Goal: Task Accomplishment & Management: Complete application form

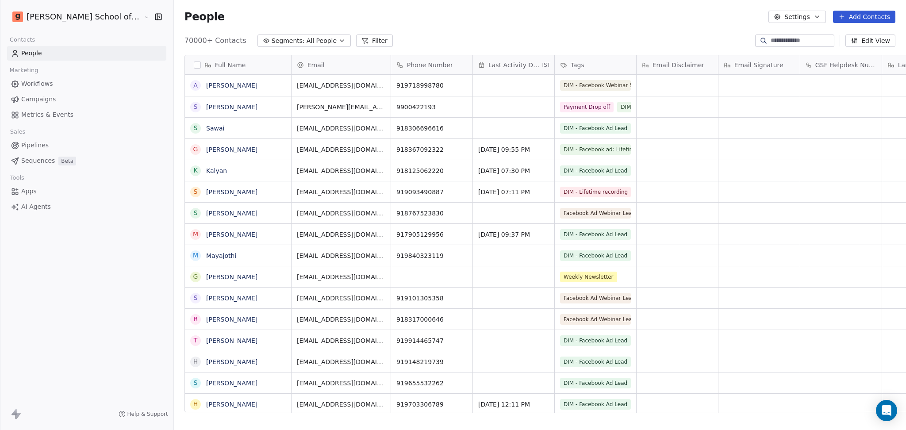
scroll to position [9, 9]
click at [572, 15] on div "People Settings Add Contacts" at bounding box center [539, 17] width 711 height 12
click at [797, 17] on button "Settings" at bounding box center [796, 17] width 57 height 12
click at [780, 69] on div "Import" at bounding box center [797, 64] width 42 height 14
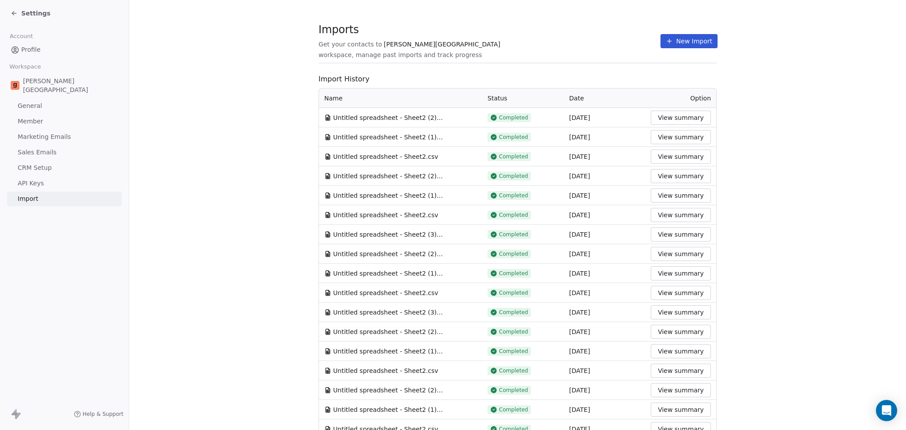
click at [674, 34] on button "New Import" at bounding box center [688, 41] width 57 height 14
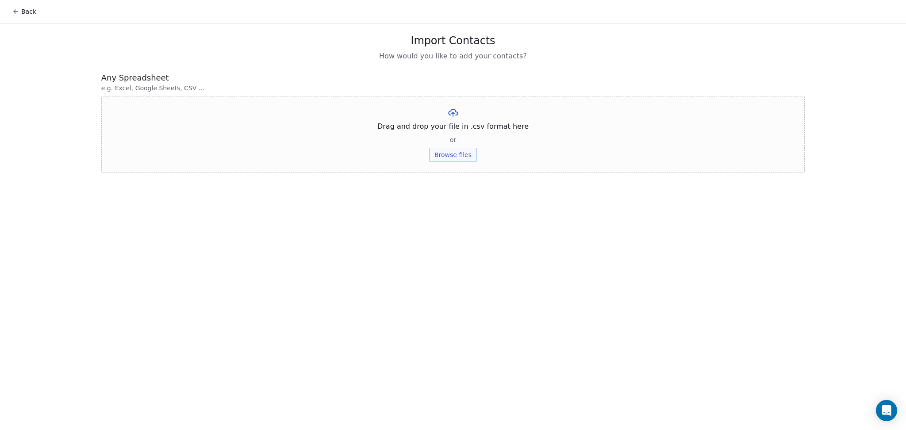
click at [448, 158] on button "Browse files" at bounding box center [453, 155] width 48 height 14
click at [444, 126] on button "Upload" at bounding box center [452, 130] width 32 height 14
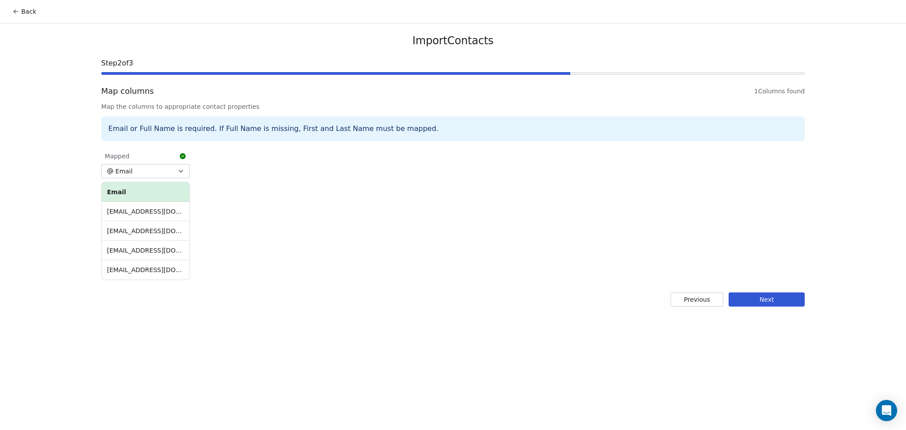
click at [769, 299] on button "Next" at bounding box center [766, 299] width 76 height 14
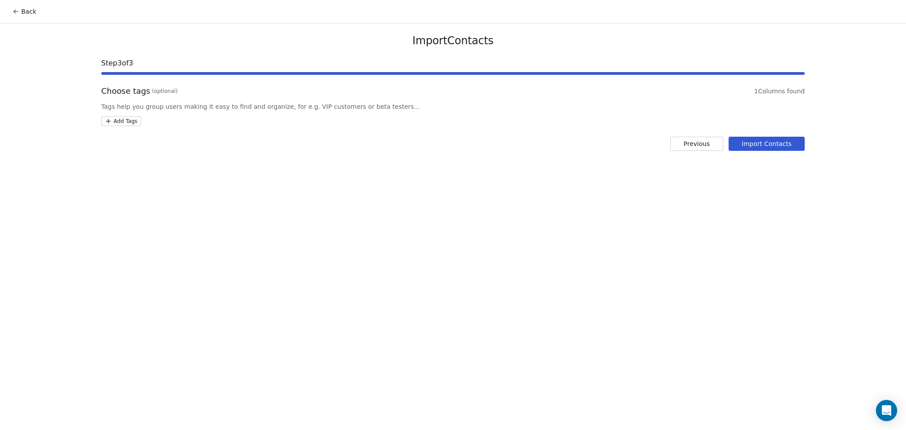
click at [127, 122] on html "Back Import Contacts Step 3 of 3 Choose tags (optional) 1 Columns found Tags he…" at bounding box center [453, 215] width 906 height 430
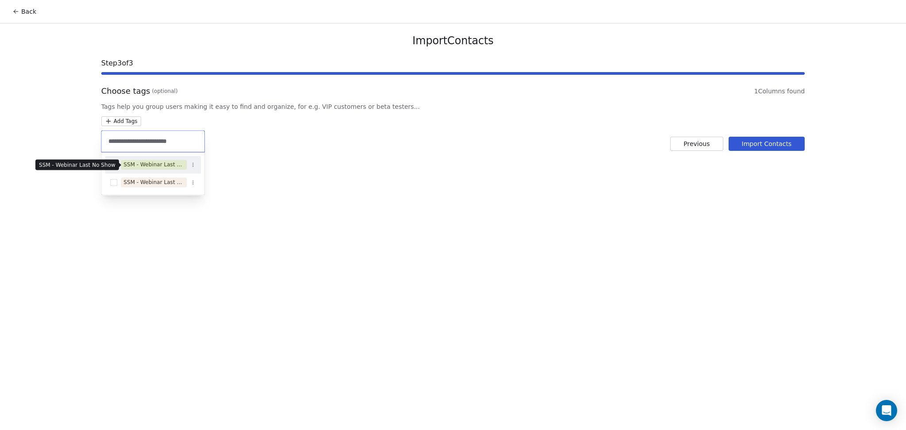
type input "**********"
click at [171, 167] on div "SSM - Webinar Last No Show" at bounding box center [153, 165] width 61 height 8
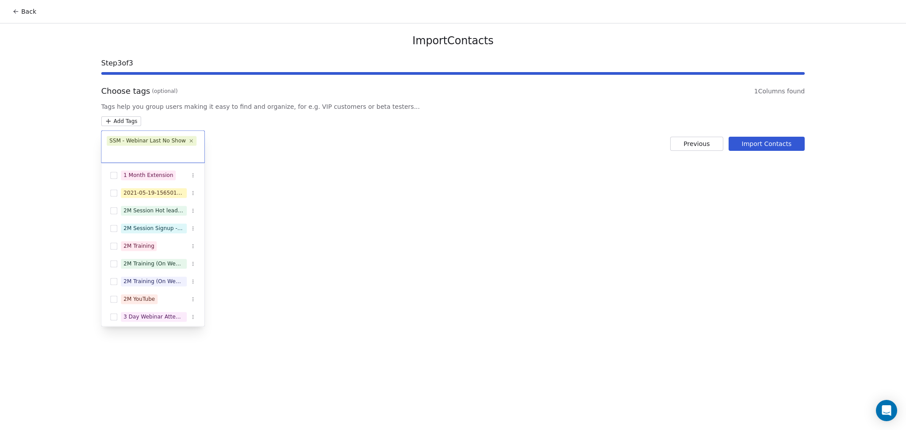
click at [336, 168] on html "Back Import Contacts Step 3 of 3 Choose tags (optional) 1 Columns found Tags he…" at bounding box center [453, 215] width 906 height 430
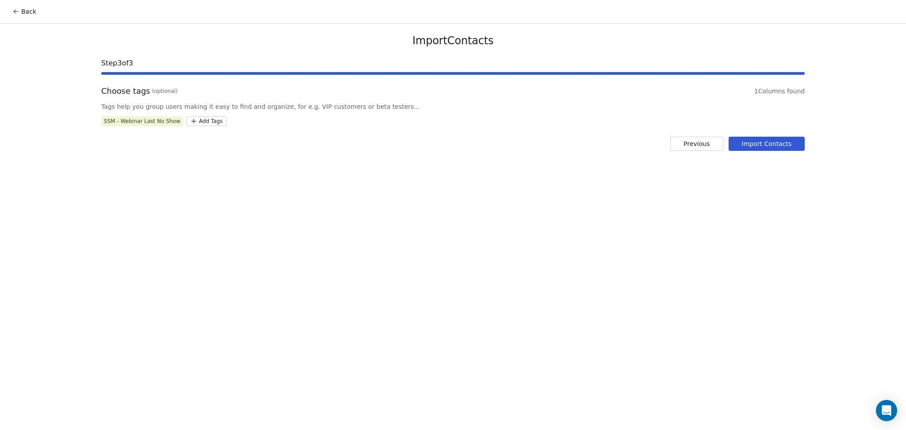
click at [753, 147] on button "Import Contacts" at bounding box center [766, 144] width 76 height 14
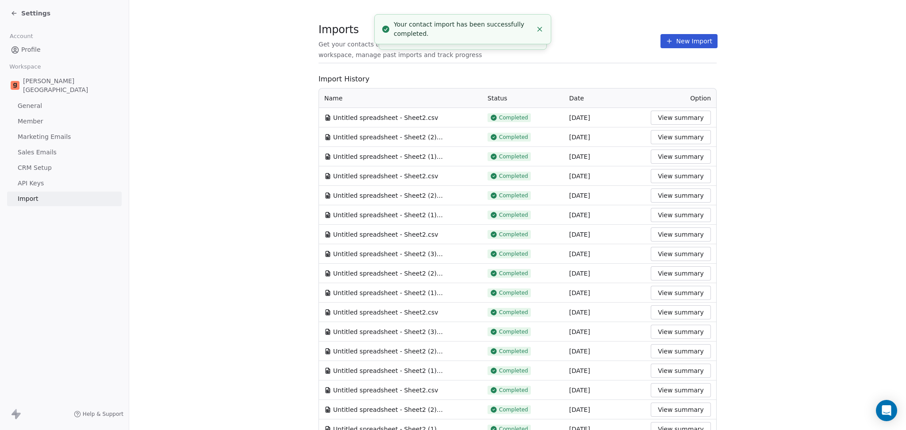
click at [660, 45] on button "New Import" at bounding box center [688, 41] width 57 height 14
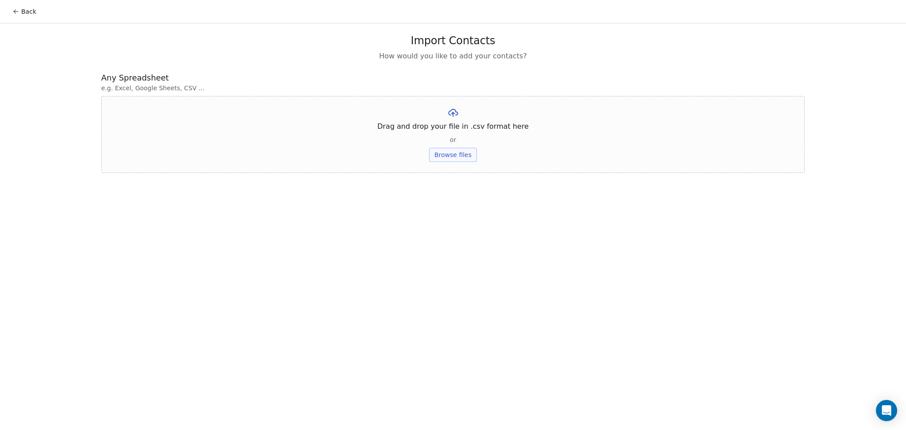
click at [461, 152] on button "Browse files" at bounding box center [453, 155] width 48 height 14
click at [446, 126] on button "Upload" at bounding box center [452, 130] width 32 height 14
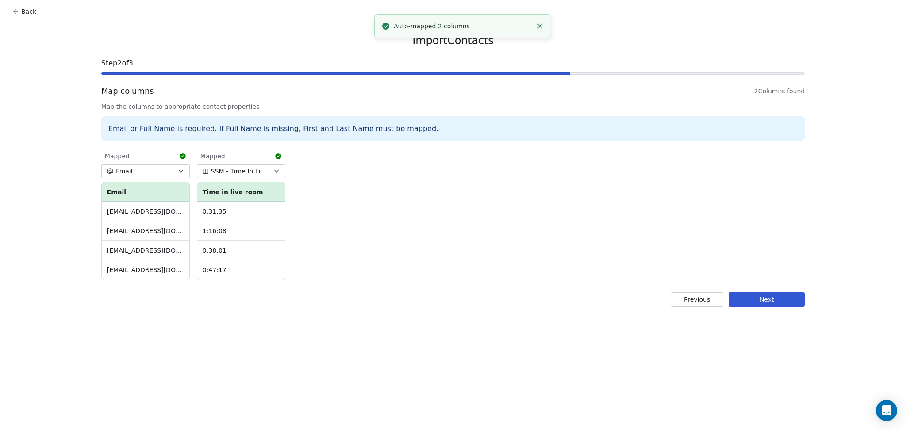
click at [750, 298] on button "Next" at bounding box center [766, 299] width 76 height 14
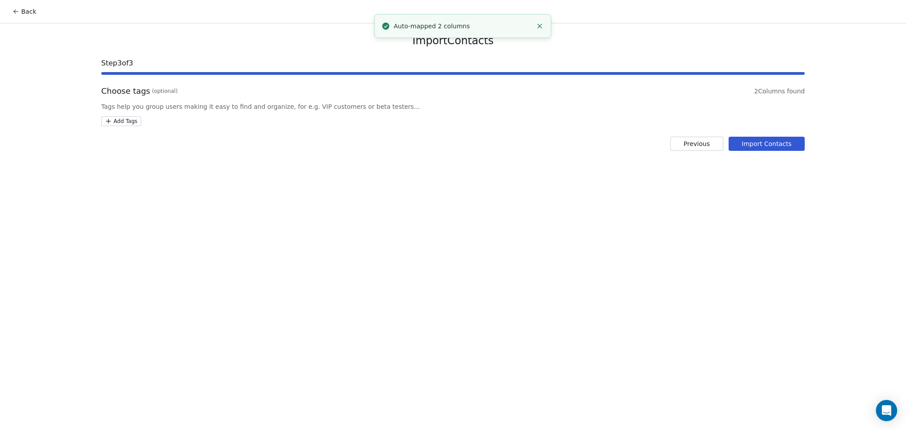
click at [128, 119] on html "Back Import Contacts Step 3 of 3 Choose tags (optional) 2 Columns found Tags he…" at bounding box center [453, 215] width 906 height 430
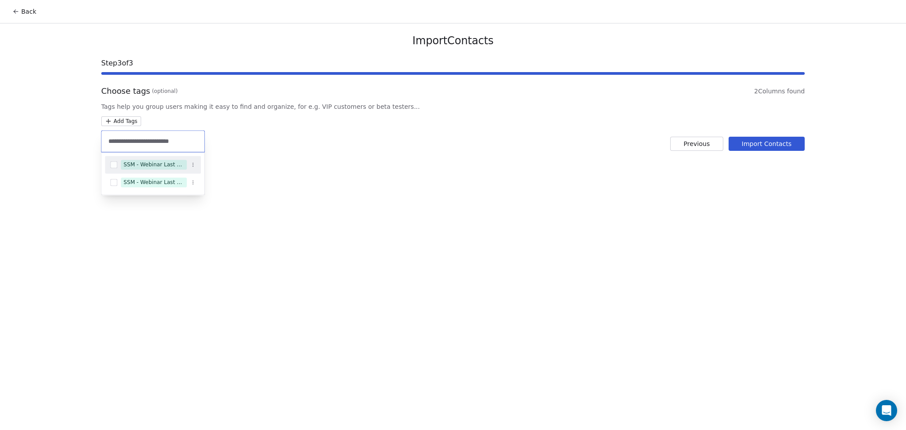
type input "**********"
click at [182, 162] on div "SSM - Webinar Last Attended" at bounding box center [153, 165] width 61 height 8
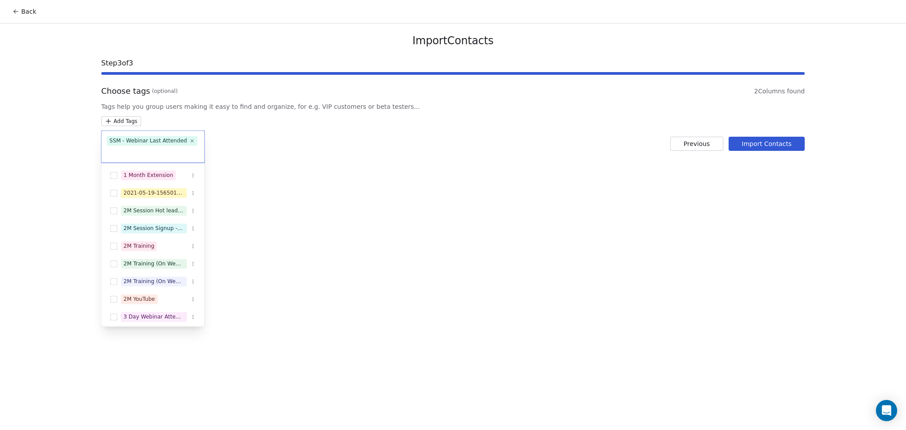
click at [757, 146] on html "Back Import Contacts Step 3 of 3 Choose tags (optional) 2 Columns found Tags he…" at bounding box center [453, 215] width 906 height 430
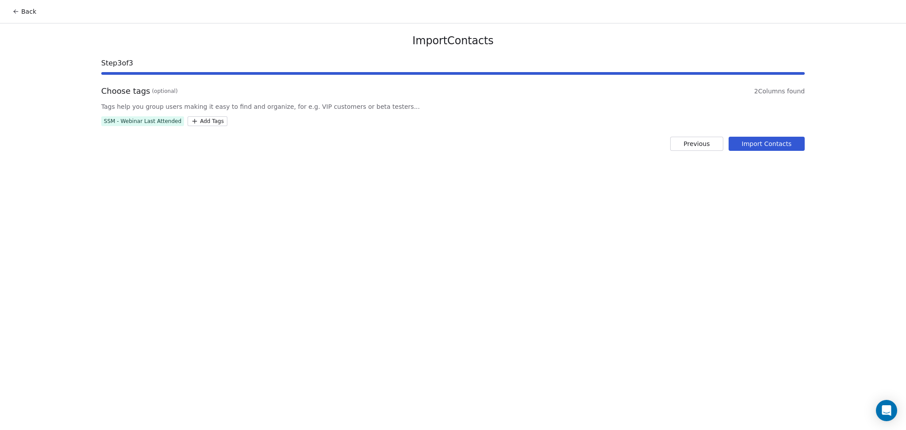
click at [785, 145] on button "Import Contacts" at bounding box center [766, 144] width 76 height 14
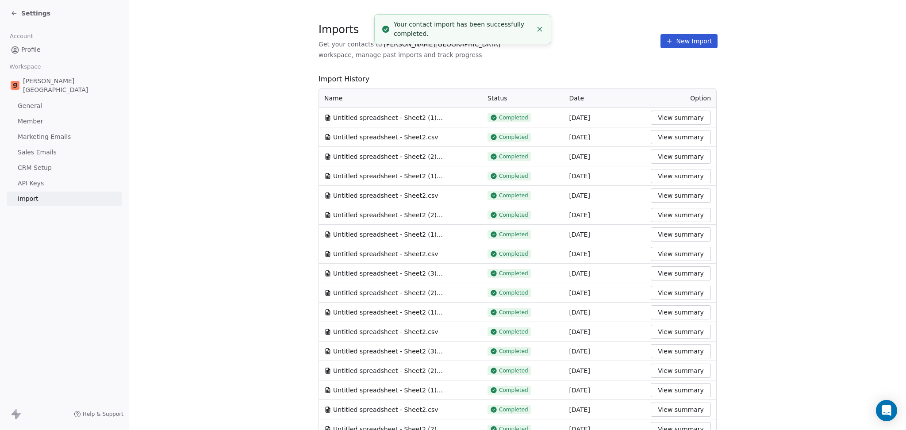
click at [667, 45] on button "New Import" at bounding box center [688, 41] width 57 height 14
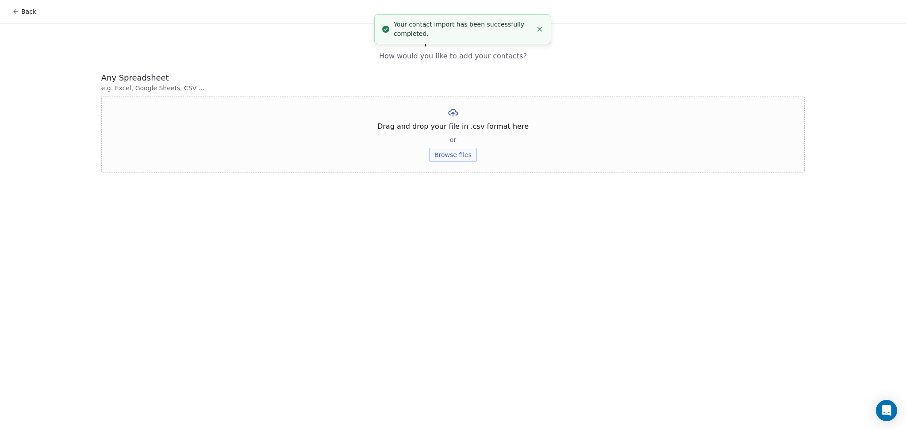
click at [444, 149] on button "Browse files" at bounding box center [453, 155] width 48 height 14
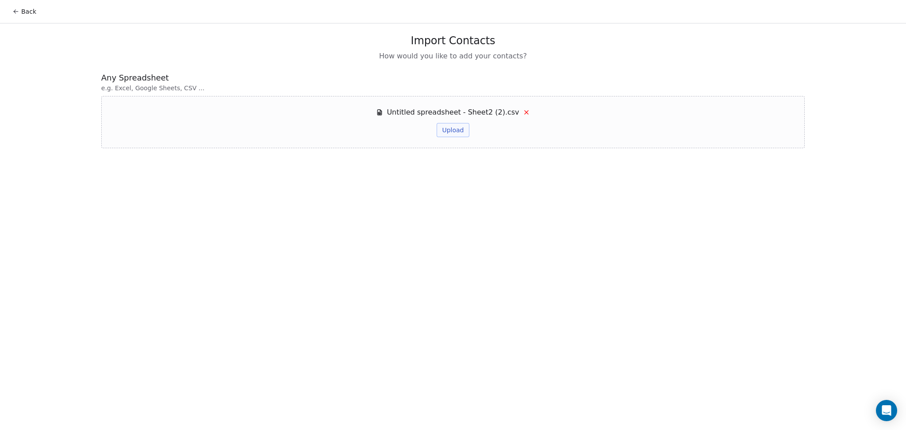
click at [459, 115] on span "Untitled spreadsheet - Sheet2 (2).csv" at bounding box center [452, 112] width 132 height 11
click at [458, 129] on button "Upload" at bounding box center [452, 130] width 32 height 14
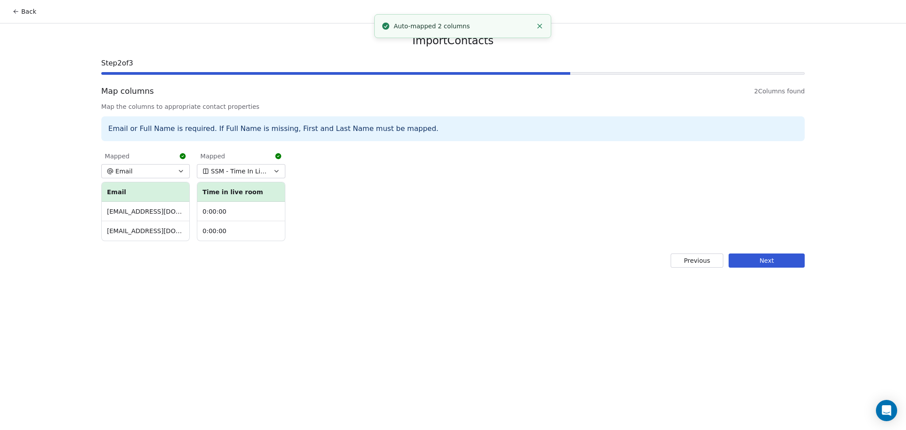
click at [746, 258] on button "Next" at bounding box center [766, 260] width 76 height 14
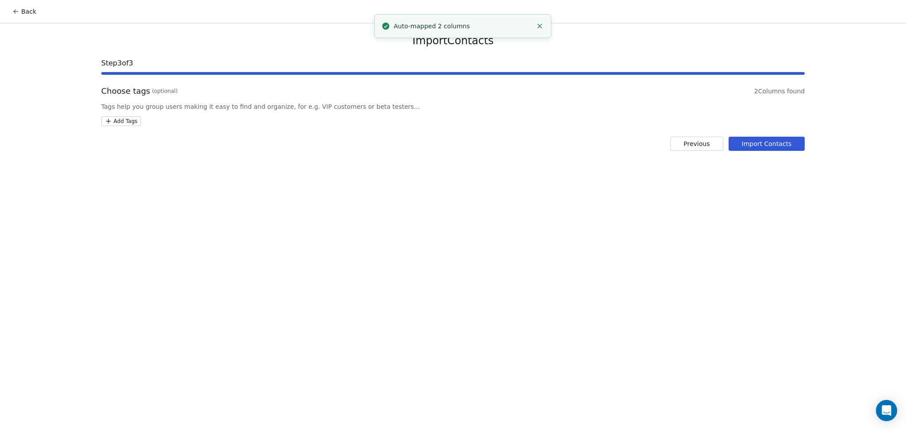
click at [130, 115] on div "Choose tags (optional) 2 Columns found Tags help you group users making it easy…" at bounding box center [452, 105] width 703 height 41
click at [136, 117] on html "Back Import Contacts Step 3 of 3 Choose tags (optional) 2 Columns found Tags he…" at bounding box center [453, 215] width 906 height 430
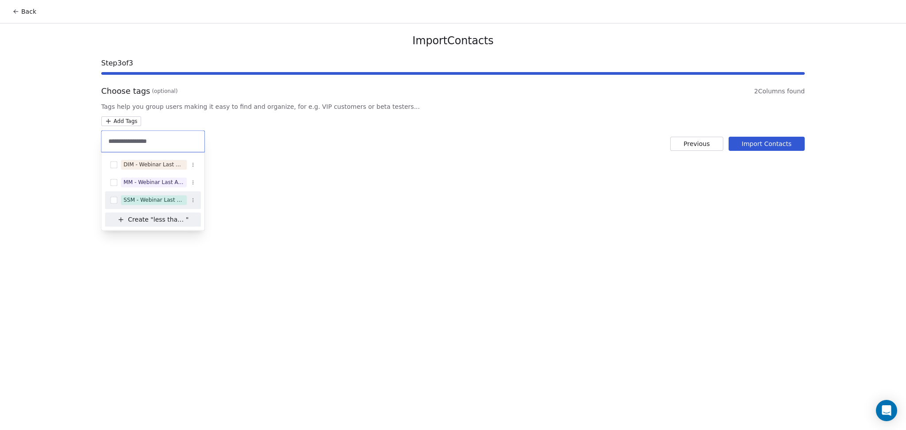
type input "**********"
click at [173, 199] on div "SSM - Webinar Last Attended (Less Than 30 mins)" at bounding box center [153, 200] width 61 height 8
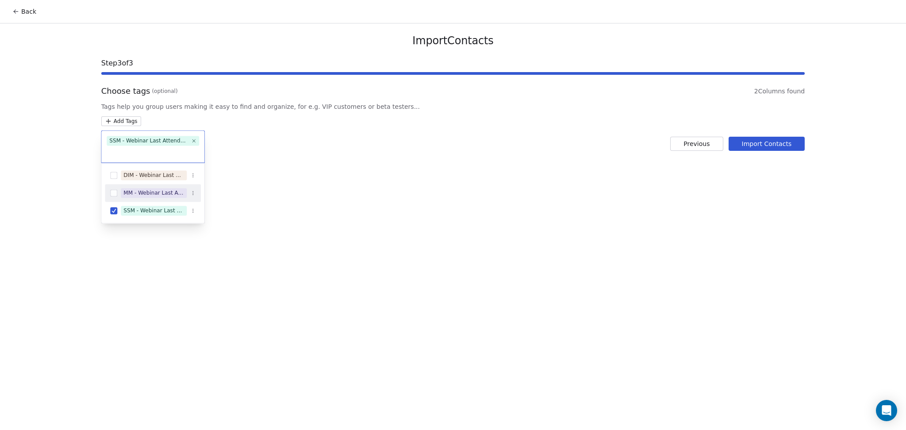
click at [374, 169] on html "Back Import Contacts Step 3 of 3 Choose tags (optional) 2 Columns found Tags he…" at bounding box center [453, 215] width 906 height 430
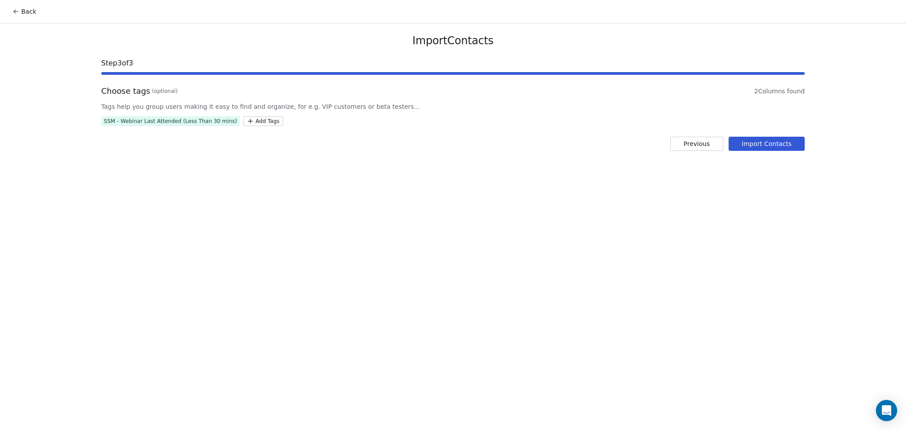
click at [755, 149] on button "Import Contacts" at bounding box center [766, 144] width 76 height 14
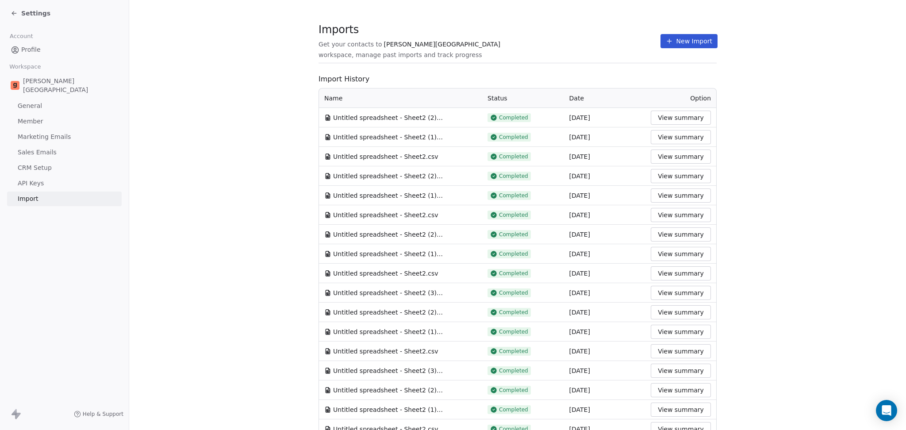
click at [624, 40] on div "Imports Get your contacts to [PERSON_NAME] School workspace, manage past import…" at bounding box center [517, 41] width 398 height 15
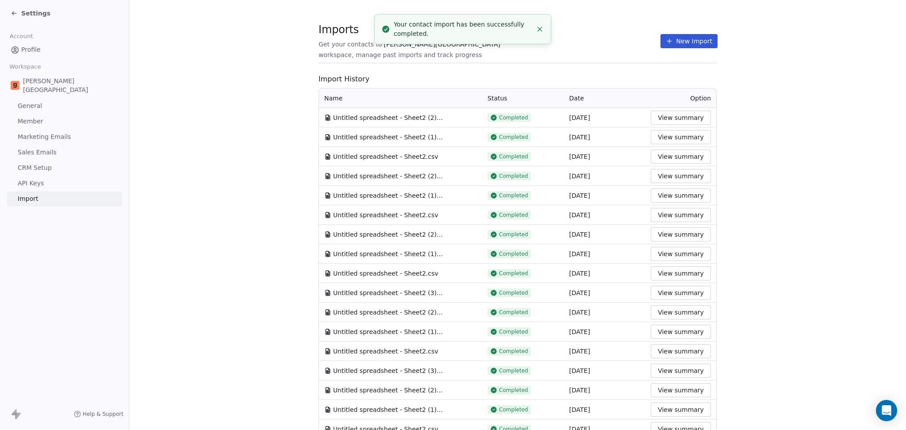
click at [668, 49] on section "Imports Get your contacts to [PERSON_NAME] School workspace, manage past import…" at bounding box center [517, 45] width 398 height 35
click at [666, 44] on button "New Import" at bounding box center [688, 41] width 57 height 14
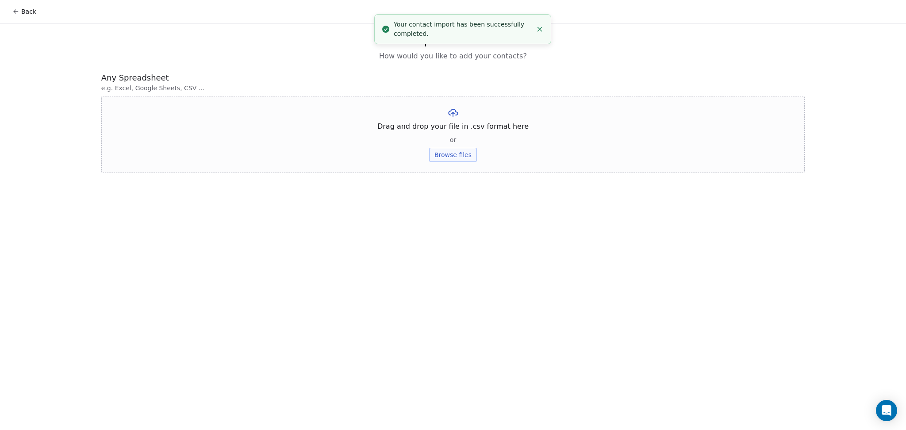
click at [458, 161] on button "Browse files" at bounding box center [453, 155] width 48 height 14
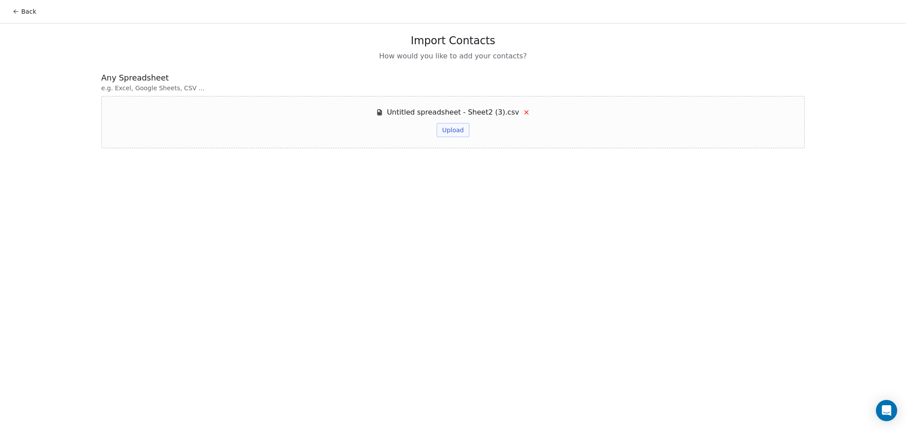
click at [457, 130] on button "Upload" at bounding box center [452, 130] width 32 height 14
click at [634, 102] on div "Untitled spreadsheet - Sheet2 (3).csv Upload Upload" at bounding box center [452, 122] width 703 height 52
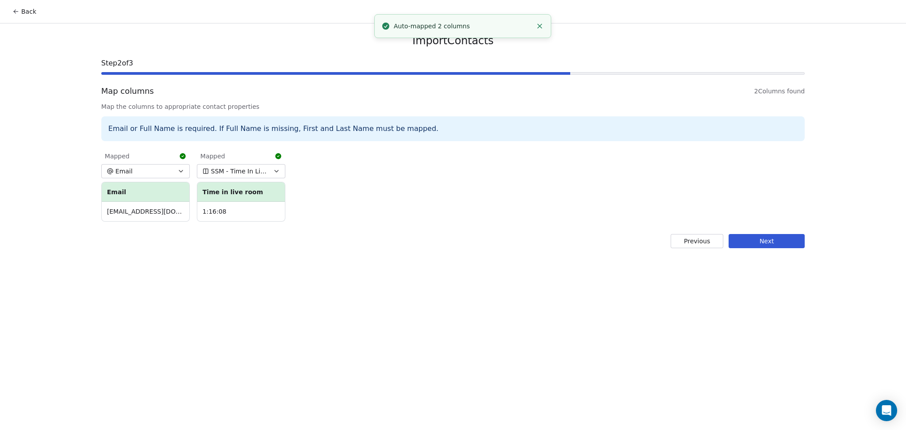
click at [776, 242] on button "Next" at bounding box center [766, 241] width 76 height 14
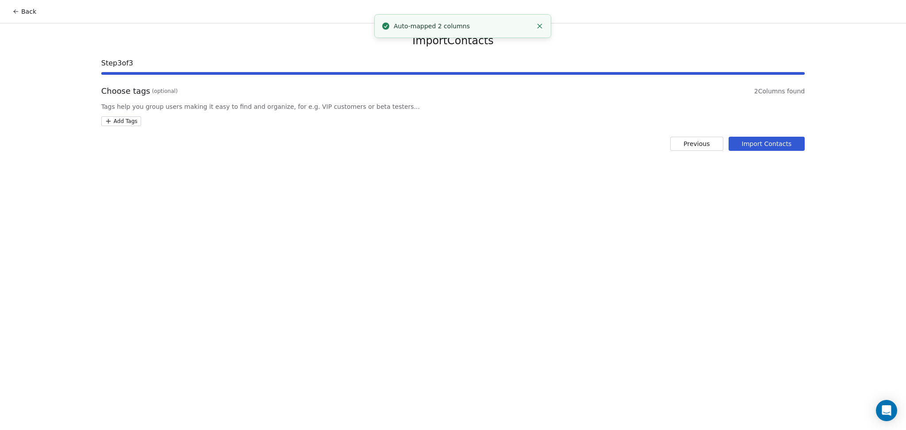
click at [123, 123] on html "Back Import Contacts Step 3 of 3 Choose tags (optional) 2 Columns found Tags he…" at bounding box center [453, 215] width 906 height 430
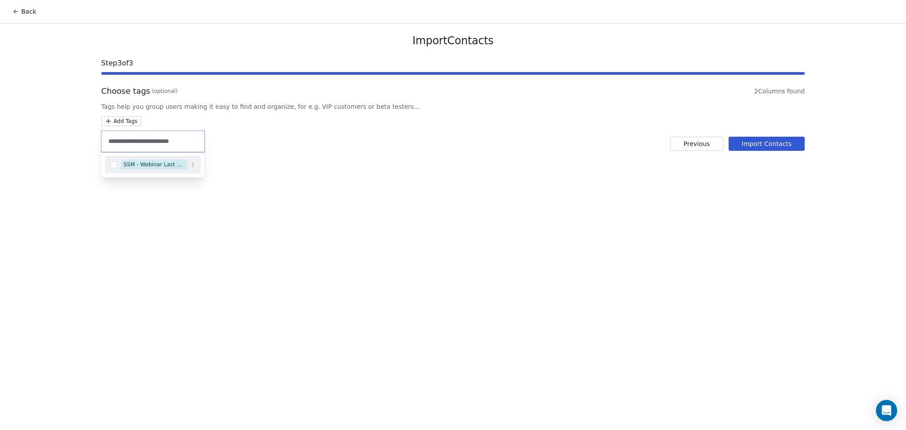
type input "**********"
click at [128, 157] on div "SSM - Webinar Last Hot Lead" at bounding box center [153, 165] width 96 height 18
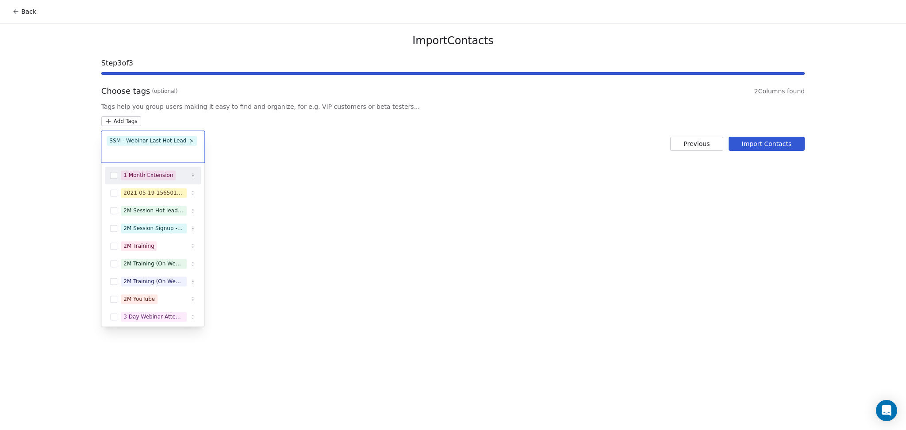
click at [392, 159] on html "Back Import Contacts Step 3 of 3 Choose tags (optional) 2 Columns found Tags he…" at bounding box center [453, 215] width 906 height 430
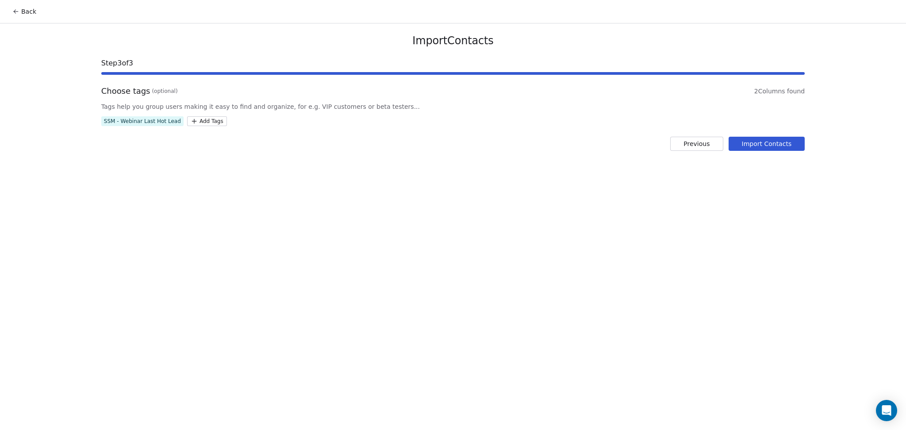
click at [768, 150] on button "Import Contacts" at bounding box center [766, 144] width 76 height 14
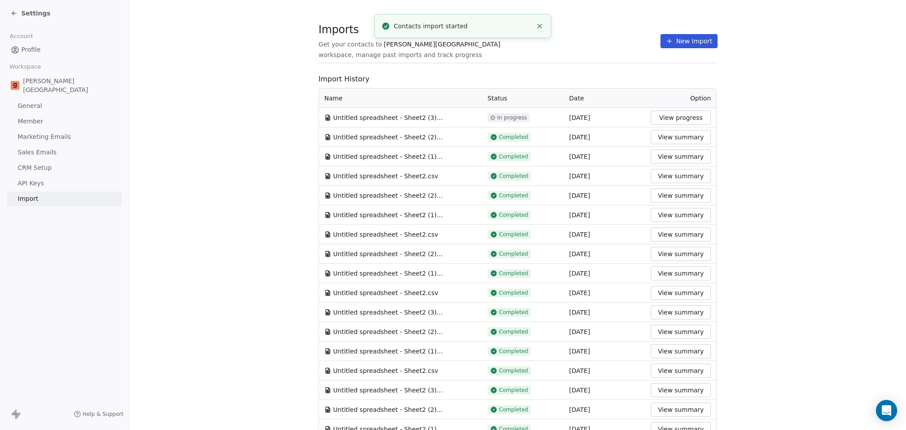
click at [542, 25] on icon "Close toast" at bounding box center [539, 29] width 8 height 8
